Goal: Transaction & Acquisition: Purchase product/service

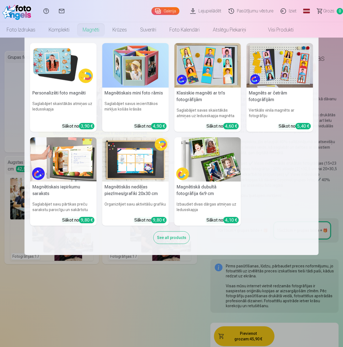
click at [89, 31] on link "Magnēti" at bounding box center [91, 29] width 30 height 15
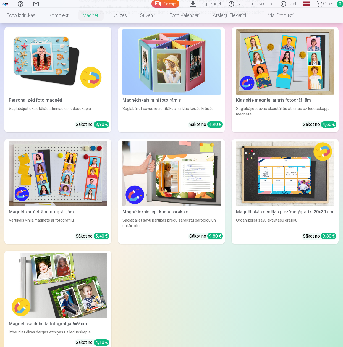
scroll to position [83, 0]
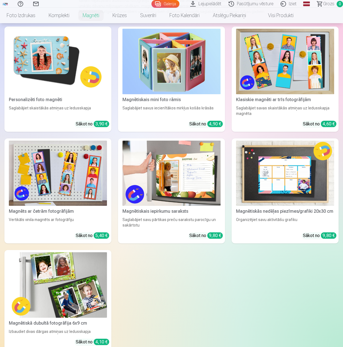
click at [90, 278] on img at bounding box center [58, 286] width 98 height 66
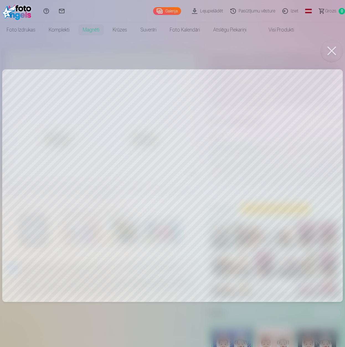
click at [91, 172] on div at bounding box center [172, 173] width 345 height 347
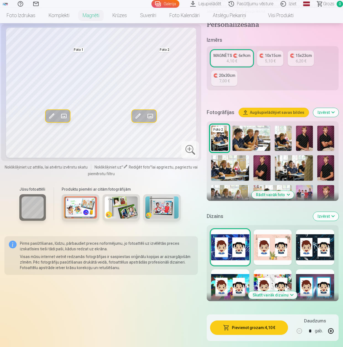
scroll to position [83, 0]
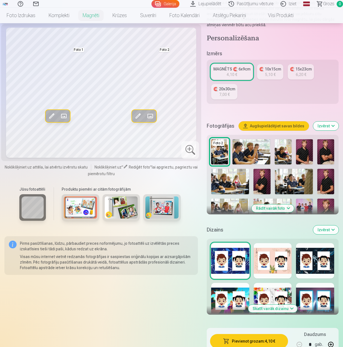
click at [313, 269] on div at bounding box center [315, 260] width 38 height 35
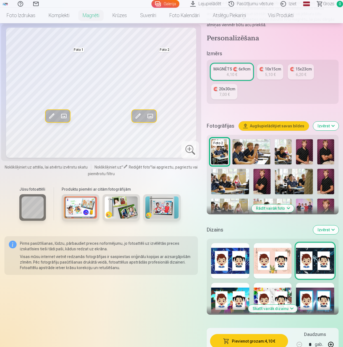
scroll to position [111, 0]
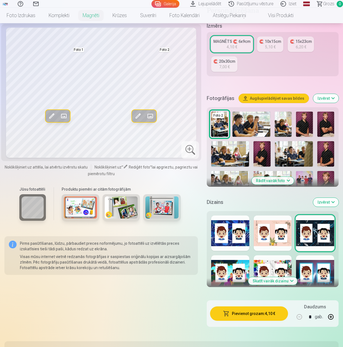
click at [234, 268] on div at bounding box center [230, 273] width 38 height 35
click at [276, 282] on button "Skatīt vairāk dizainu" at bounding box center [272, 281] width 49 height 8
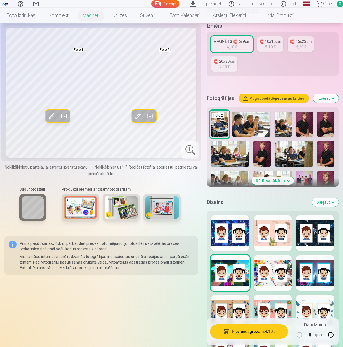
click at [313, 285] on div at bounding box center [315, 273] width 38 height 35
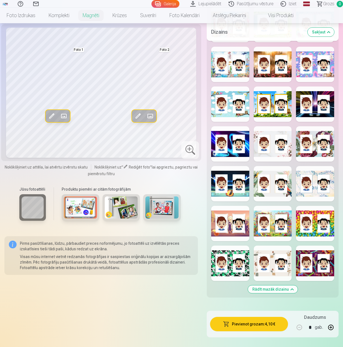
scroll to position [443, 0]
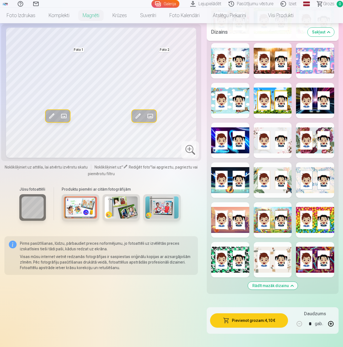
click at [213, 220] on div "Rādīt mazāk dizainu" at bounding box center [273, 86] width 132 height 415
click at [217, 223] on div at bounding box center [230, 219] width 38 height 35
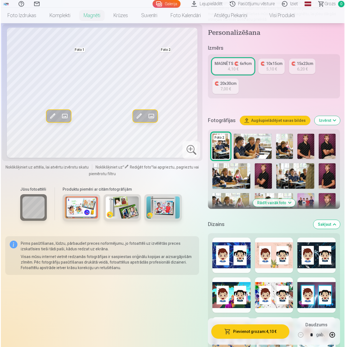
scroll to position [83, 0]
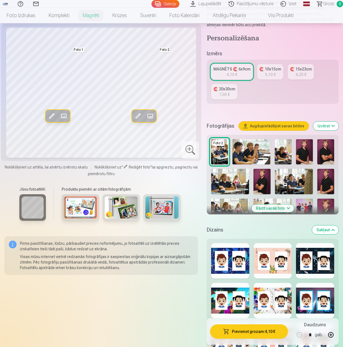
click at [288, 127] on button "Augšupielādējiet savas bildes" at bounding box center [274, 126] width 70 height 9
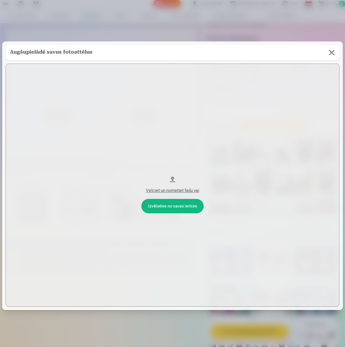
click at [184, 207] on button "Velciet un nometiet failu vai" at bounding box center [173, 185] width 334 height 243
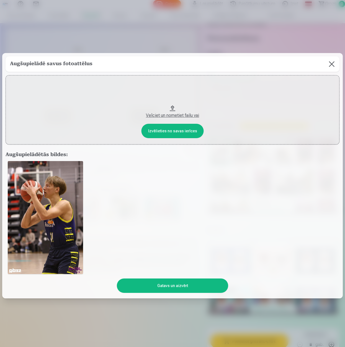
click at [181, 128] on button "Velciet un nometiet failu vai" at bounding box center [173, 109] width 334 height 69
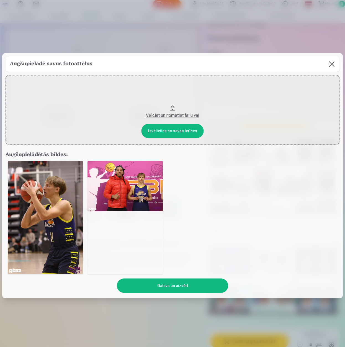
click at [183, 132] on button "Velciet un nometiet failu vai" at bounding box center [173, 109] width 334 height 69
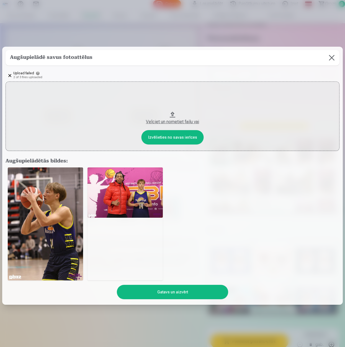
click at [173, 139] on button "Velciet un nometiet failu vai" at bounding box center [173, 116] width 334 height 69
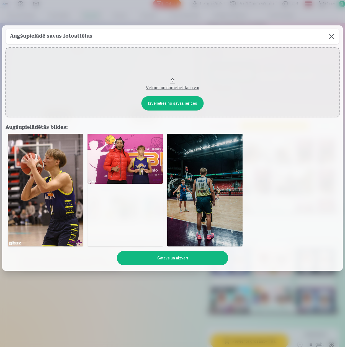
click at [177, 258] on button "Gatavs un aizvērt" at bounding box center [172, 258] width 111 height 14
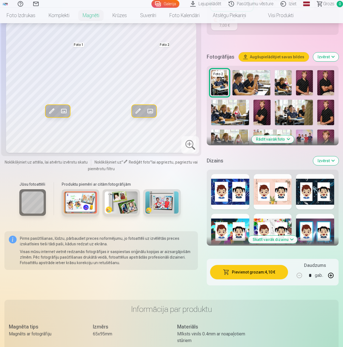
scroll to position [138, 0]
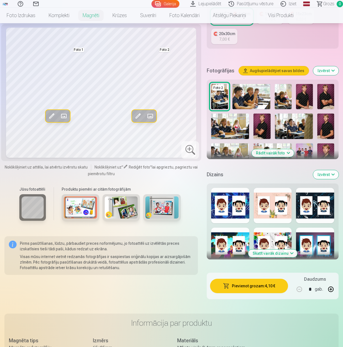
click at [289, 152] on button "Rādīt vairāk foto" at bounding box center [273, 153] width 42 height 8
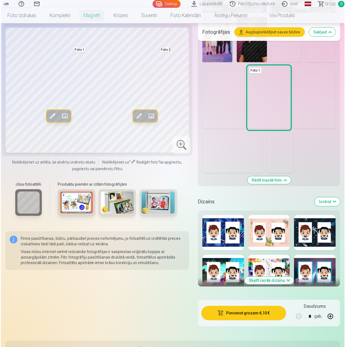
scroll to position [387, 0]
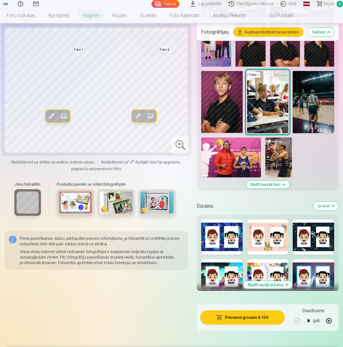
click at [283, 154] on img at bounding box center [279, 158] width 27 height 40
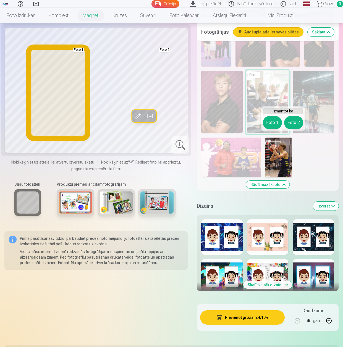
click at [271, 121] on button "Foto 1" at bounding box center [272, 122] width 19 height 13
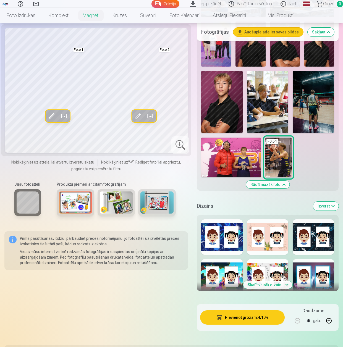
click at [250, 150] on img at bounding box center [231, 158] width 60 height 40
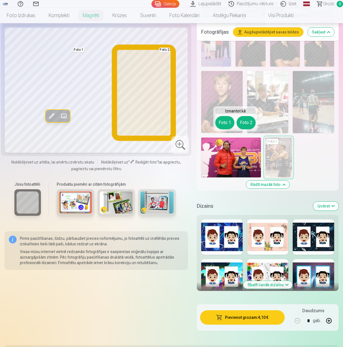
click at [248, 125] on button "Foto 2" at bounding box center [246, 122] width 19 height 13
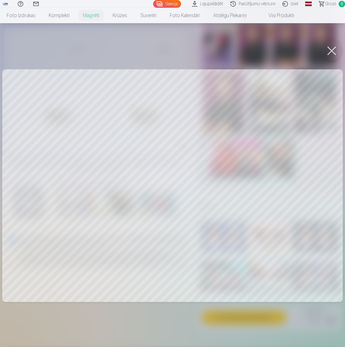
click at [332, 50] on button at bounding box center [331, 51] width 22 height 22
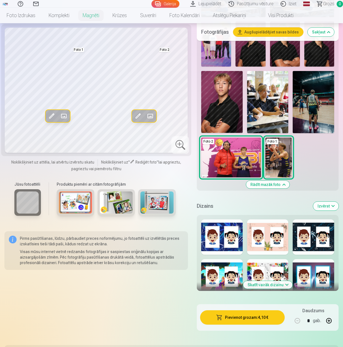
click at [138, 115] on span at bounding box center [138, 116] width 9 height 9
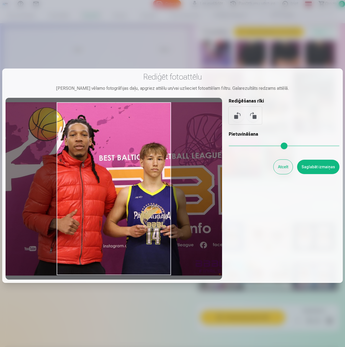
drag, startPoint x: 152, startPoint y: 198, endPoint x: 136, endPoint y: 195, distance: 16.4
click at [136, 195] on div at bounding box center [114, 189] width 216 height 182
click at [315, 167] on button "Saglabāt izmaiņas" at bounding box center [318, 167] width 42 height 14
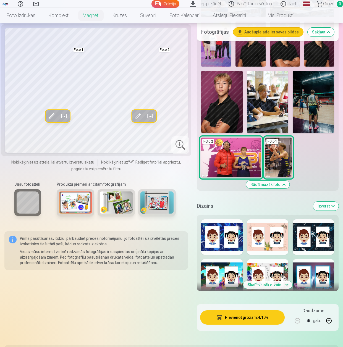
click at [315, 100] on img at bounding box center [313, 102] width 41 height 62
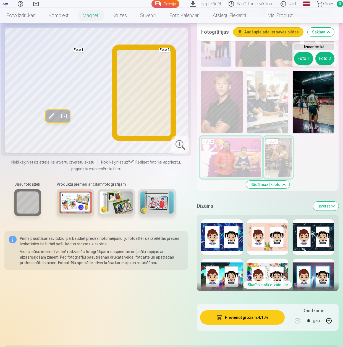
click at [324, 56] on button "Foto 2" at bounding box center [325, 58] width 19 height 13
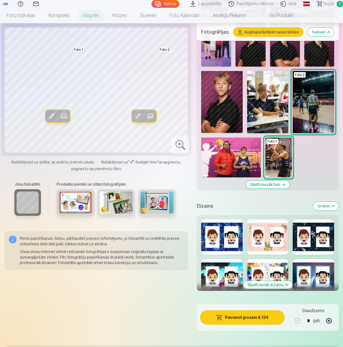
click at [139, 115] on span at bounding box center [138, 116] width 9 height 9
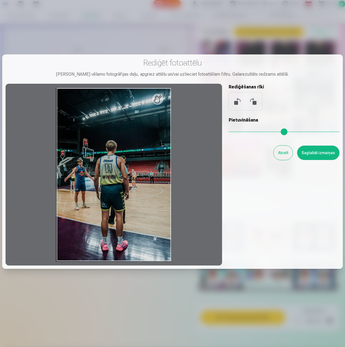
scroll to position [28, 0]
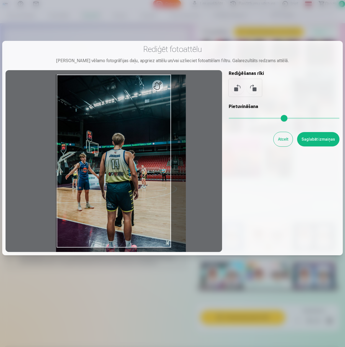
drag, startPoint x: 233, startPoint y: 118, endPoint x: 241, endPoint y: 118, distance: 7.8
click at [241, 118] on input "range" at bounding box center [283, 118] width 111 height 1
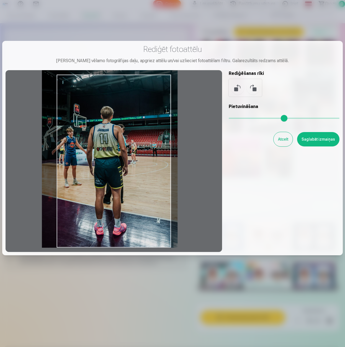
drag, startPoint x: 151, startPoint y: 186, endPoint x: 137, endPoint y: 140, distance: 48.2
click at [137, 140] on div at bounding box center [114, 161] width 216 height 182
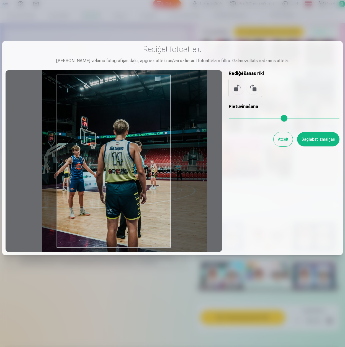
drag, startPoint x: 240, startPoint y: 116, endPoint x: 256, endPoint y: 117, distance: 16.1
click at [256, 118] on input "range" at bounding box center [283, 118] width 111 height 1
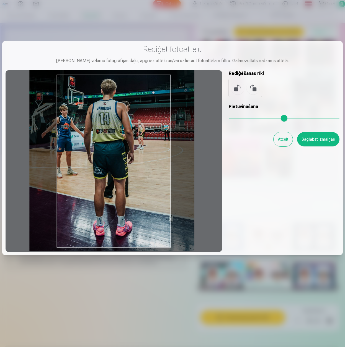
drag, startPoint x: 145, startPoint y: 178, endPoint x: 134, endPoint y: 140, distance: 39.4
click at [134, 140] on div at bounding box center [114, 161] width 216 height 182
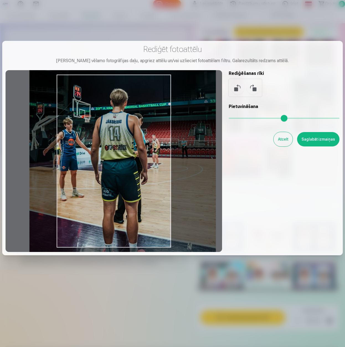
drag, startPoint x: 257, startPoint y: 120, endPoint x: 268, endPoint y: 121, distance: 11.7
click at [268, 119] on input "range" at bounding box center [283, 118] width 111 height 1
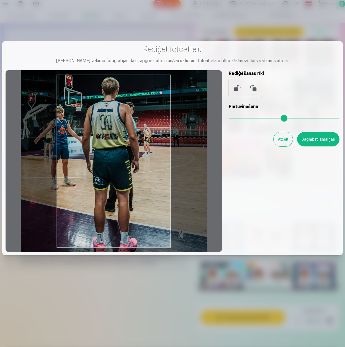
drag, startPoint x: 154, startPoint y: 165, endPoint x: 145, endPoint y: 154, distance: 14.0
click at [145, 154] on div at bounding box center [114, 161] width 216 height 182
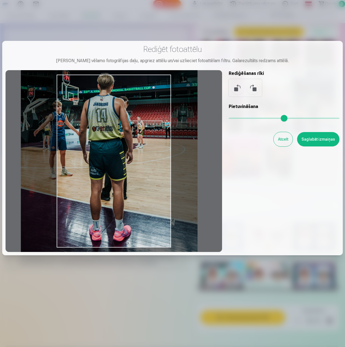
drag, startPoint x: 268, startPoint y: 120, endPoint x: 262, endPoint y: 119, distance: 5.6
click at [262, 119] on input "range" at bounding box center [283, 118] width 111 height 1
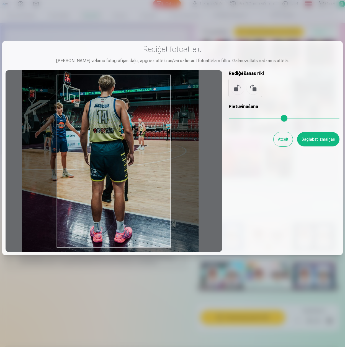
click at [129, 137] on div at bounding box center [114, 161] width 216 height 182
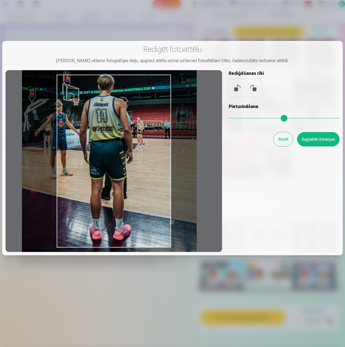
type input "***"
click at [261, 118] on input "range" at bounding box center [283, 118] width 111 height 1
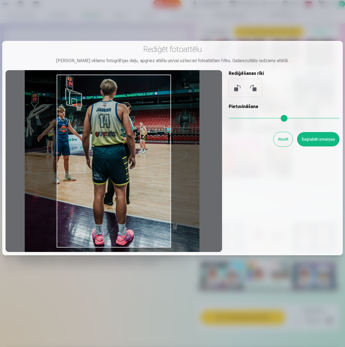
drag, startPoint x: 128, startPoint y: 147, endPoint x: 131, endPoint y: 152, distance: 5.9
click at [131, 152] on div at bounding box center [114, 161] width 216 height 182
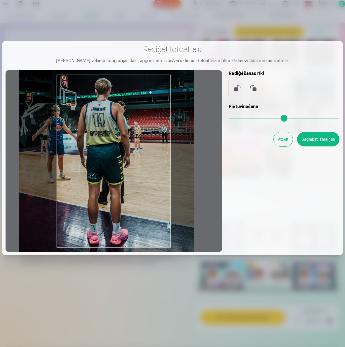
drag, startPoint x: 154, startPoint y: 168, endPoint x: 149, endPoint y: 167, distance: 5.6
click at [149, 167] on div at bounding box center [114, 161] width 216 height 182
click at [313, 141] on button "Saglabāt izmaiņas" at bounding box center [318, 139] width 42 height 14
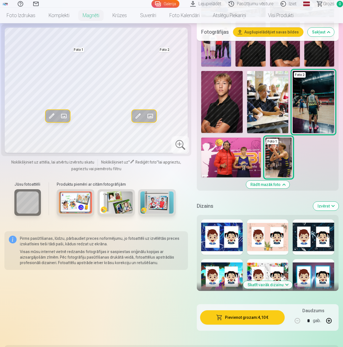
click at [246, 312] on button "Pievienot grozam : 4,10 €" at bounding box center [242, 318] width 85 height 14
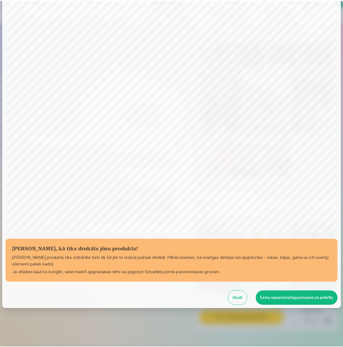
scroll to position [38, 0]
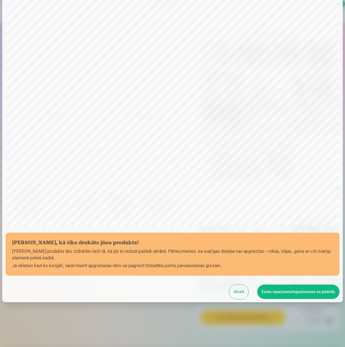
click at [284, 295] on button "Esmu iepazinies/iepazinusies un piekrītu" at bounding box center [298, 292] width 82 height 14
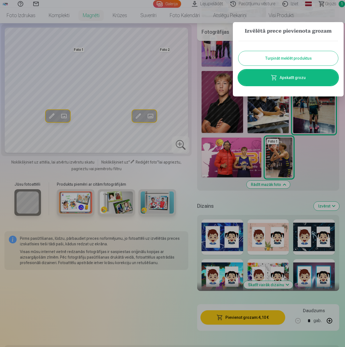
click at [291, 59] on button "Turpināt meklēt produktus" at bounding box center [288, 58] width 100 height 14
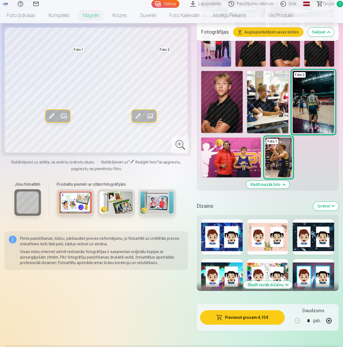
click at [74, 203] on img at bounding box center [75, 203] width 33 height 22
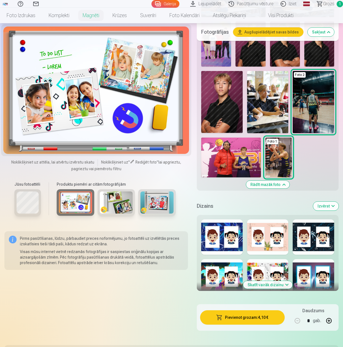
click at [114, 201] on img at bounding box center [116, 203] width 33 height 22
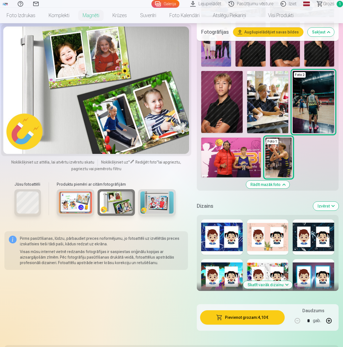
click at [153, 204] on img at bounding box center [157, 203] width 33 height 22
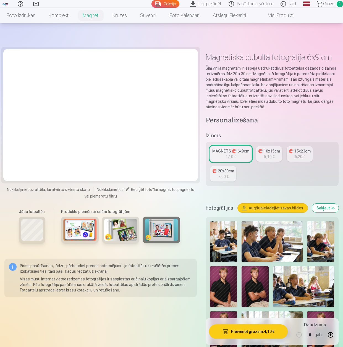
scroll to position [0, 0]
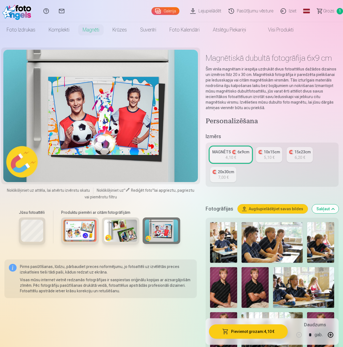
click at [159, 232] on img at bounding box center [161, 231] width 33 height 22
click at [325, 13] on span "Grozs" at bounding box center [328, 11] width 11 height 7
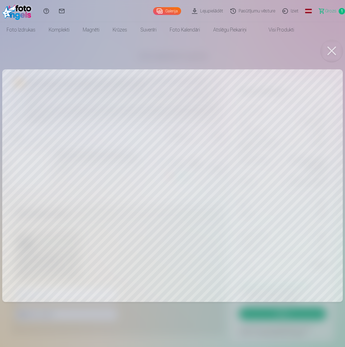
click at [332, 53] on button at bounding box center [331, 51] width 22 height 22
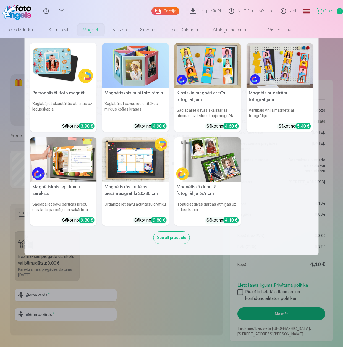
click at [87, 31] on link "Magnēti" at bounding box center [91, 29] width 30 height 15
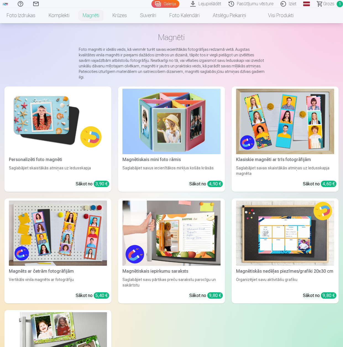
scroll to position [111, 0]
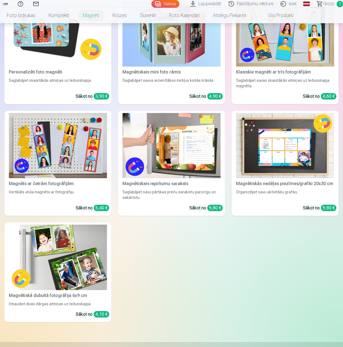
click at [65, 263] on img at bounding box center [58, 258] width 98 height 66
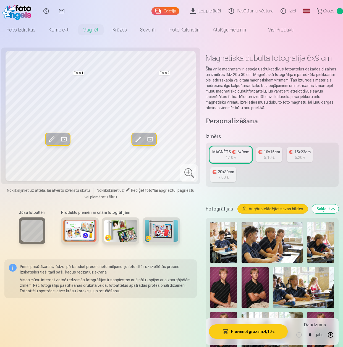
click at [277, 154] on div "🧲 10x15cm" at bounding box center [269, 152] width 22 height 6
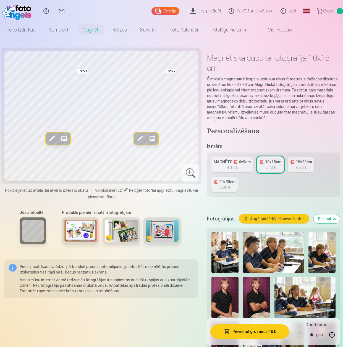
click at [141, 137] on span at bounding box center [140, 138] width 9 height 9
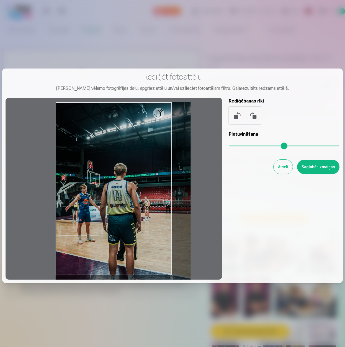
drag, startPoint x: 232, startPoint y: 147, endPoint x: 255, endPoint y: 145, distance: 23.0
click at [255, 145] on input "range" at bounding box center [283, 145] width 111 height 1
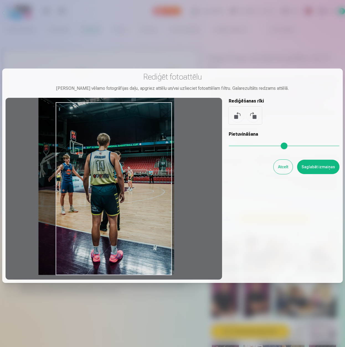
drag, startPoint x: 121, startPoint y: 220, endPoint x: 104, endPoint y: 162, distance: 60.9
click at [104, 162] on div at bounding box center [114, 189] width 216 height 182
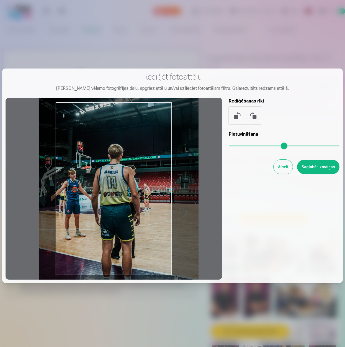
drag, startPoint x: 256, startPoint y: 146, endPoint x: 296, endPoint y: 145, distance: 39.6
click at [296, 145] on input "range" at bounding box center [283, 145] width 111 height 1
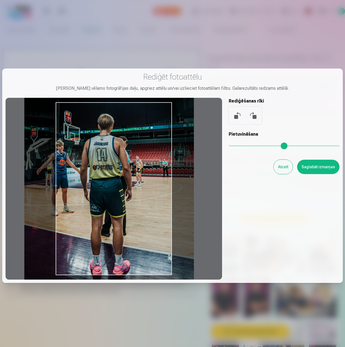
type input "****"
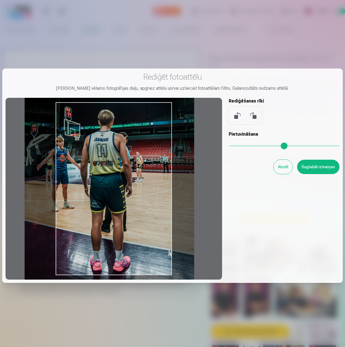
drag, startPoint x: 149, startPoint y: 217, endPoint x: 137, endPoint y: 185, distance: 34.2
click at [137, 185] on div at bounding box center [114, 189] width 216 height 182
click at [310, 170] on button "Saglabāt izmaiņas" at bounding box center [318, 167] width 42 height 14
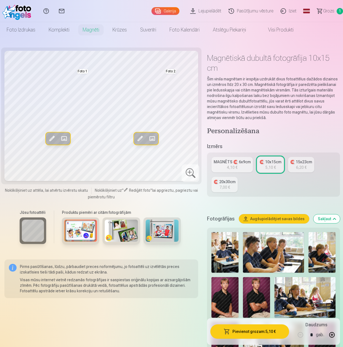
click at [247, 334] on button "Pievienot grozam : 5,10 €" at bounding box center [249, 332] width 79 height 14
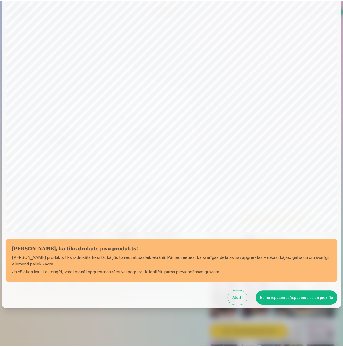
scroll to position [38, 0]
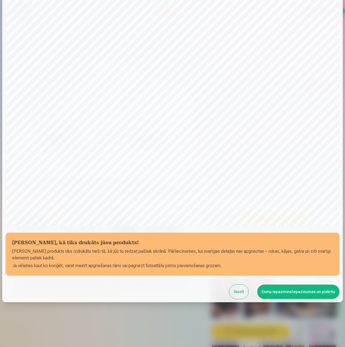
click at [281, 294] on button "Esmu iepazinies/iepazinusies un piekrītu" at bounding box center [298, 292] width 82 height 14
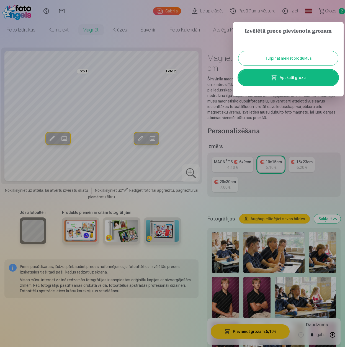
click at [193, 175] on div at bounding box center [172, 173] width 345 height 347
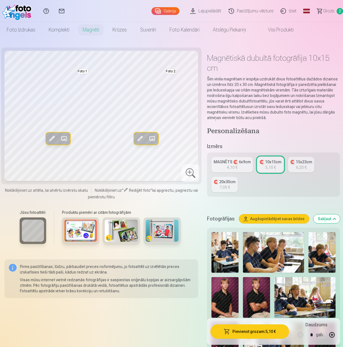
click at [193, 175] on div at bounding box center [191, 174] width 18 height 18
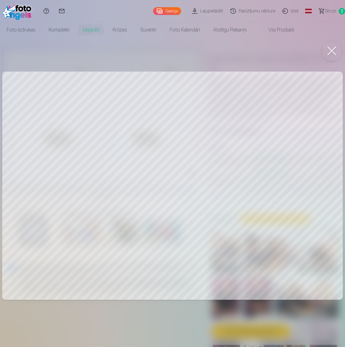
click at [333, 53] on button at bounding box center [331, 51] width 22 height 22
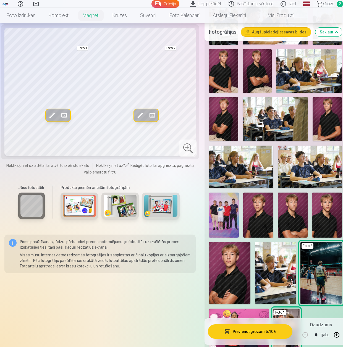
scroll to position [249, 0]
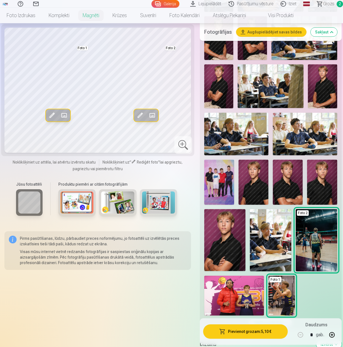
click at [295, 180] on img at bounding box center [288, 182] width 30 height 45
click at [108, 305] on div "Rediģēt foto Aizstāt Foto 1 Rediģēt foto Aizstāt Foto 2 Noklikšķiniet uz attēla…" at bounding box center [97, 137] width 187 height 671
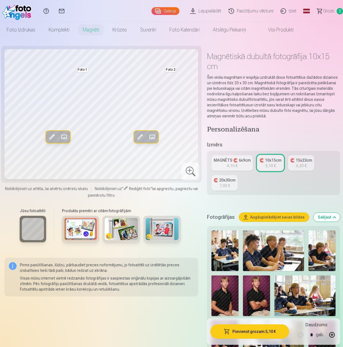
scroll to position [0, 0]
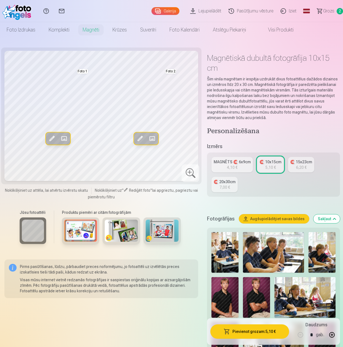
click at [89, 27] on link "Magnēti" at bounding box center [91, 29] width 30 height 15
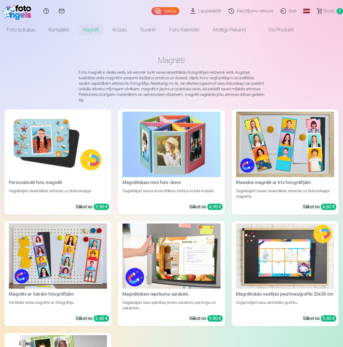
click at [48, 138] on img at bounding box center [58, 145] width 98 height 66
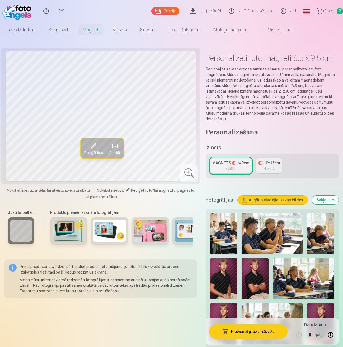
scroll to position [28, 0]
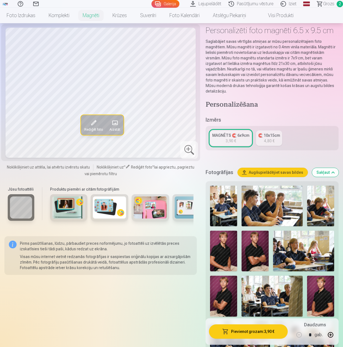
click at [71, 206] on img at bounding box center [68, 208] width 33 height 22
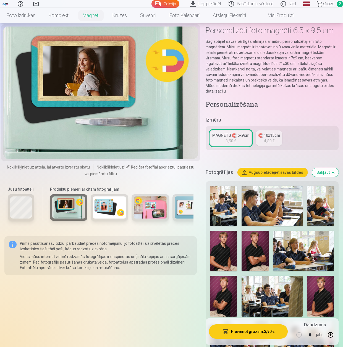
click at [109, 205] on img at bounding box center [109, 208] width 33 height 22
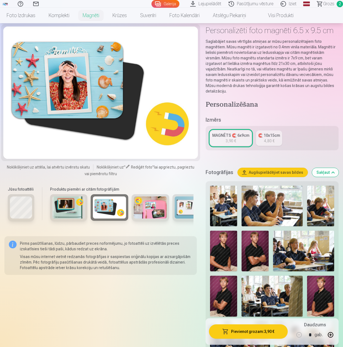
click at [155, 207] on img at bounding box center [150, 208] width 33 height 22
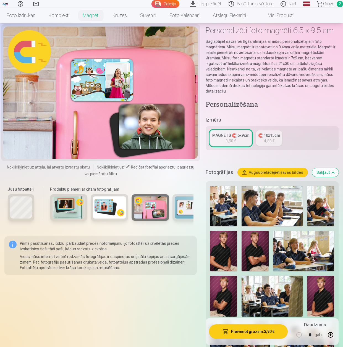
click at [178, 209] on img at bounding box center [191, 208] width 33 height 22
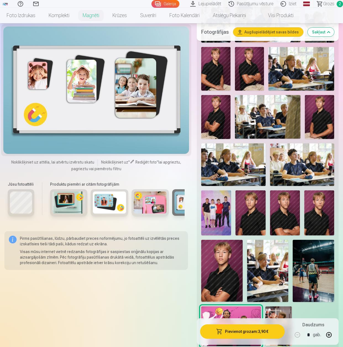
scroll to position [249, 0]
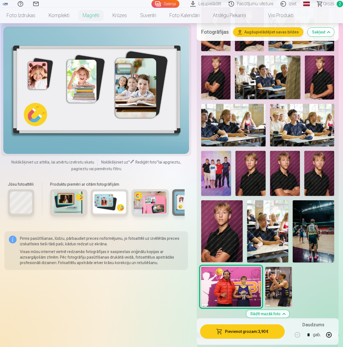
click at [284, 164] on img at bounding box center [285, 173] width 30 height 45
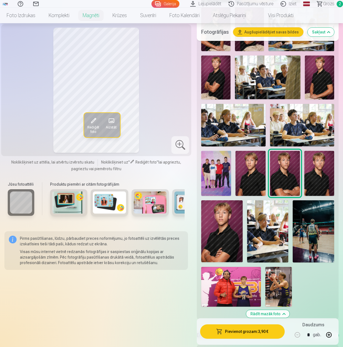
click at [230, 214] on img at bounding box center [221, 232] width 41 height 62
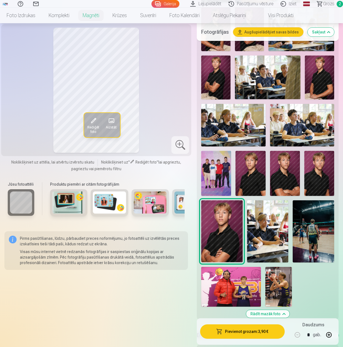
click at [288, 163] on img at bounding box center [285, 173] width 30 height 45
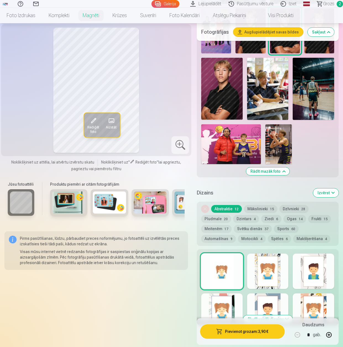
scroll to position [415, 0]
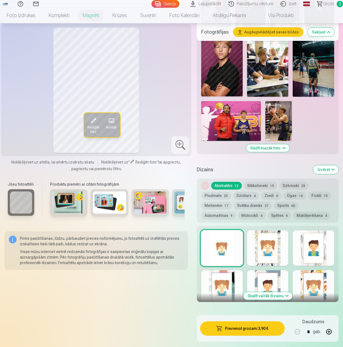
click at [185, 141] on div at bounding box center [180, 145] width 18 height 18
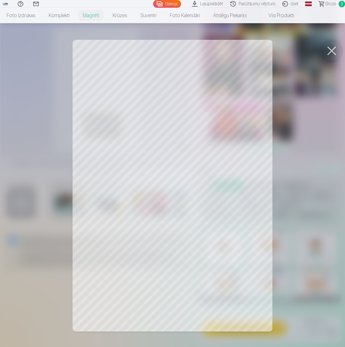
click at [327, 52] on button at bounding box center [331, 51] width 22 height 22
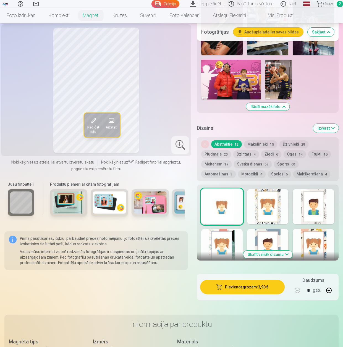
scroll to position [470, 0]
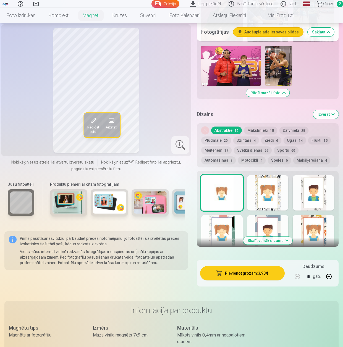
click at [291, 237] on button "Skatīt vairāk dizainu" at bounding box center [267, 241] width 49 height 8
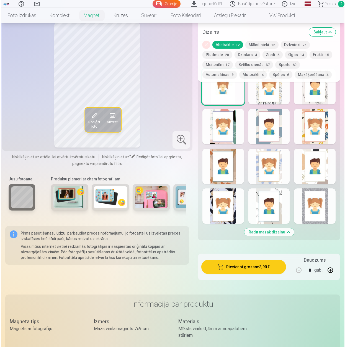
scroll to position [553, 0]
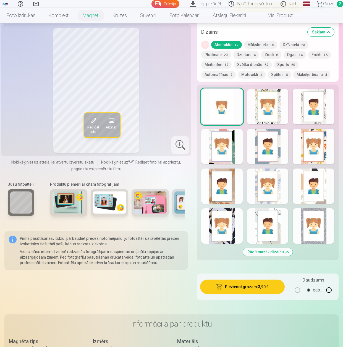
click at [331, 284] on button "button" at bounding box center [329, 290] width 13 height 13
type input "*"
click at [237, 280] on button "Pievienot grozam : 7,80 €" at bounding box center [242, 287] width 85 height 14
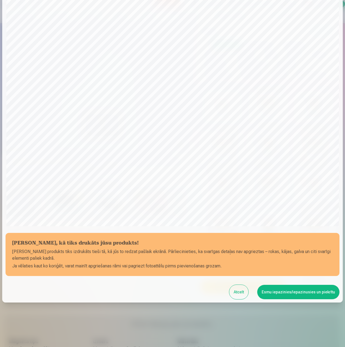
scroll to position [38, 0]
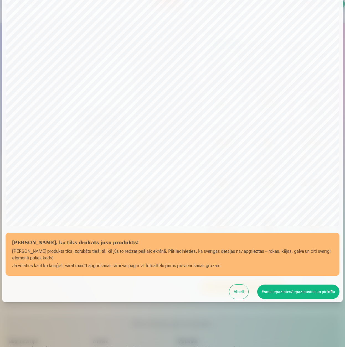
click at [292, 290] on button "Esmu iepazinies/iepazinusies un piekrītu" at bounding box center [298, 292] width 82 height 14
